Goal: Information Seeking & Learning: Learn about a topic

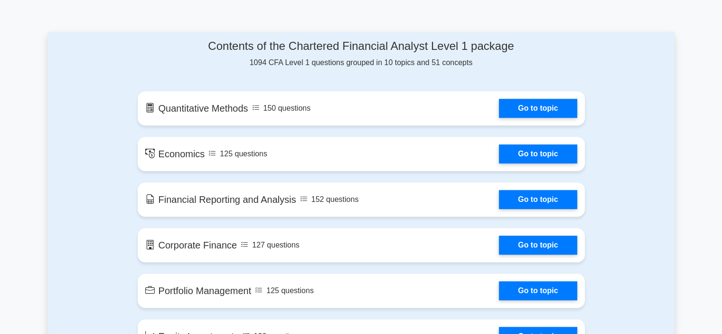
scroll to position [475, 0]
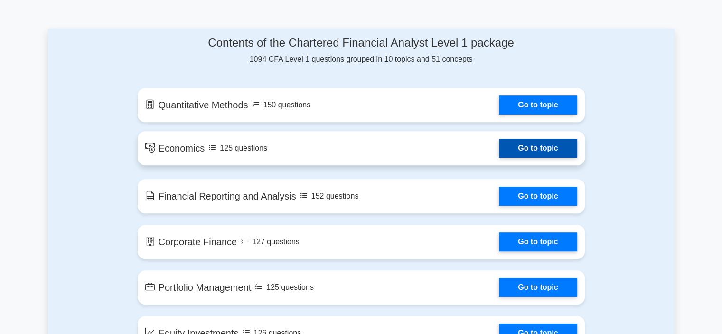
click at [531, 151] on link "Go to topic" at bounding box center [538, 148] width 78 height 19
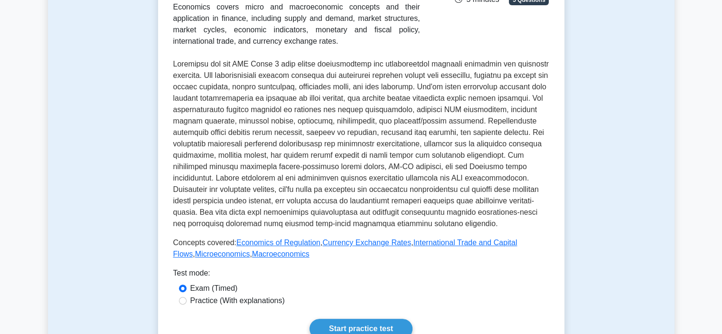
scroll to position [332, 0]
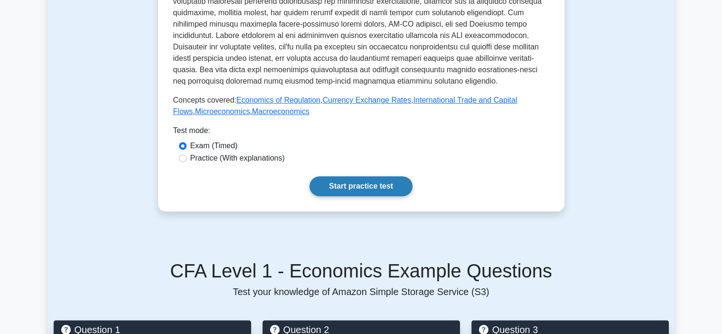
click at [393, 183] on link "Start practice test" at bounding box center [361, 186] width 103 height 20
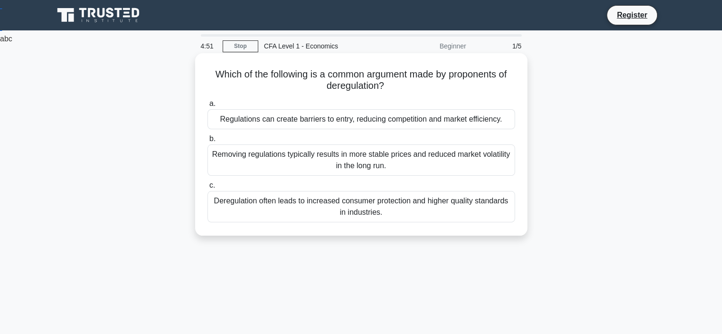
click at [462, 73] on h5 "Which of the following is a common argument made by proponents of deregulation?…" at bounding box center [362, 80] width 310 height 24
click at [469, 66] on link at bounding box center [468, 61] width 2 height 8
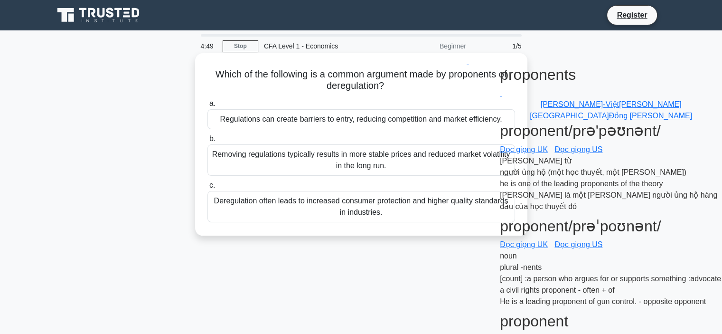
click at [484, 83] on h5 "Which of the following is a common argument made by proponents of deregulation?…" at bounding box center [362, 80] width 310 height 24
click at [341, 125] on div "Regulations can create barriers to entry, reducing competition and market effic…" at bounding box center [362, 119] width 308 height 20
click at [208, 107] on input "a. Regulations can create barriers to entry, reducing competition and market ef…" at bounding box center [208, 104] width 0 height 6
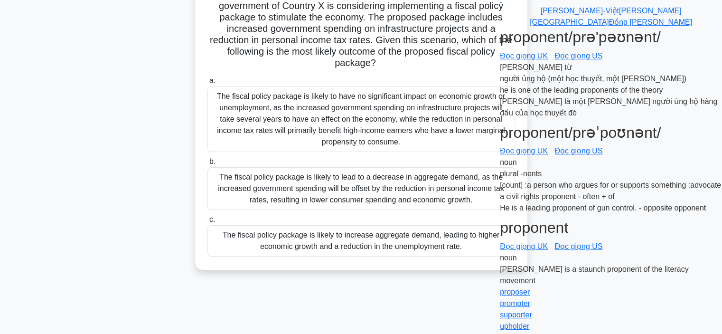
scroll to position [95, 0]
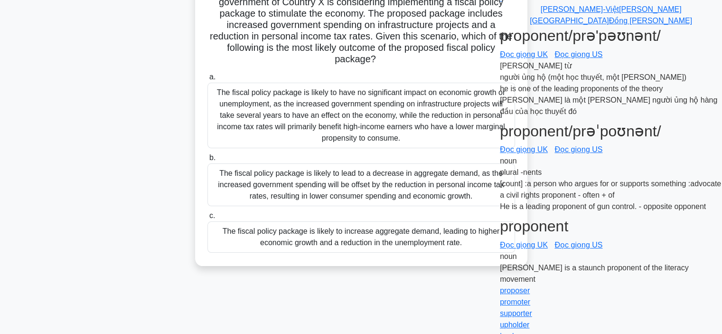
click at [393, 241] on div "The fiscal policy package is likely to increase aggregate demand, leading to hi…" at bounding box center [362, 236] width 308 height 31
click at [208, 219] on input "c. The fiscal policy package is likely to increase aggregate demand, leading to…" at bounding box center [208, 216] width 0 height 6
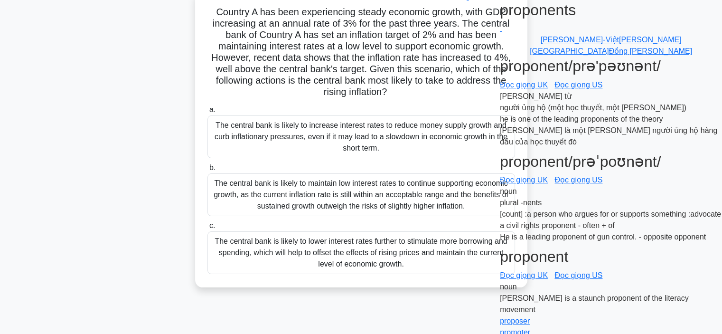
scroll to position [61, 0]
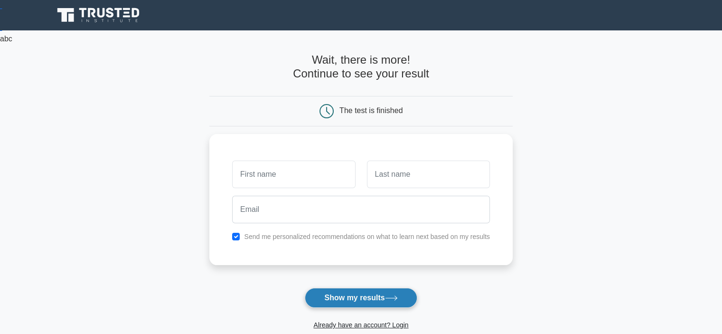
click at [391, 298] on icon at bounding box center [391, 297] width 13 height 5
